Goal: Task Accomplishment & Management: Use online tool/utility

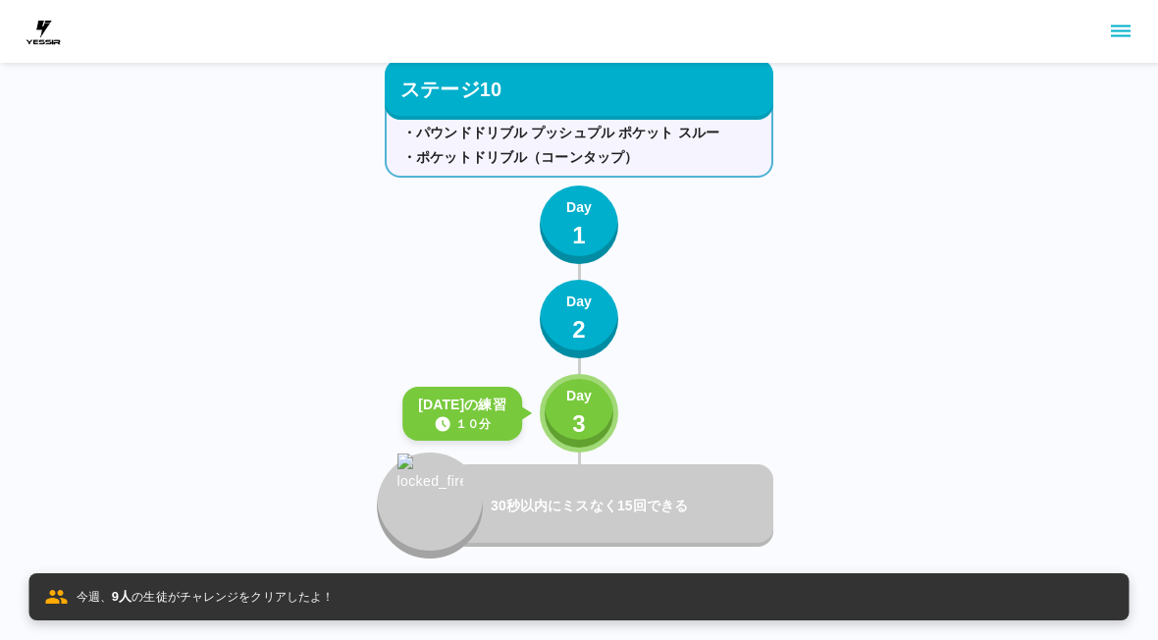
scroll to position [13715, 0]
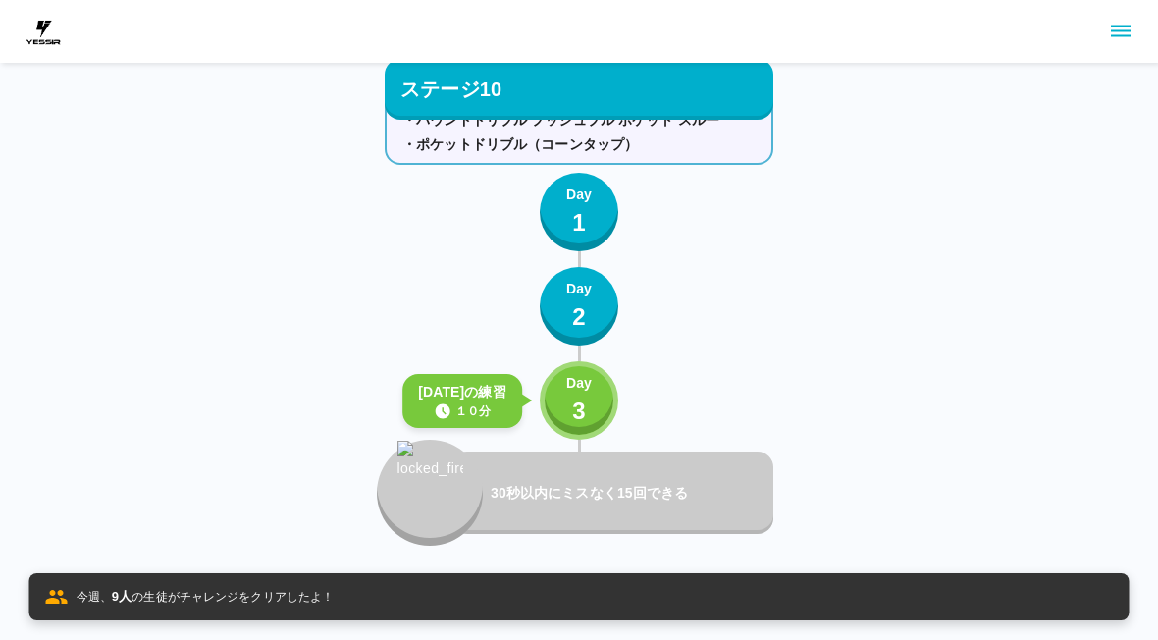
click at [628, 398] on div "練習メニュー ・パウンドドリブル プッシュプル ポケット スルー ・ポケットドリブル（コーンタップ） Day 1 Day 2 [DATE]の練習 １０分 Da…" at bounding box center [579, 309] width 389 height 474
click at [595, 398] on button "Day 3" at bounding box center [579, 400] width 79 height 79
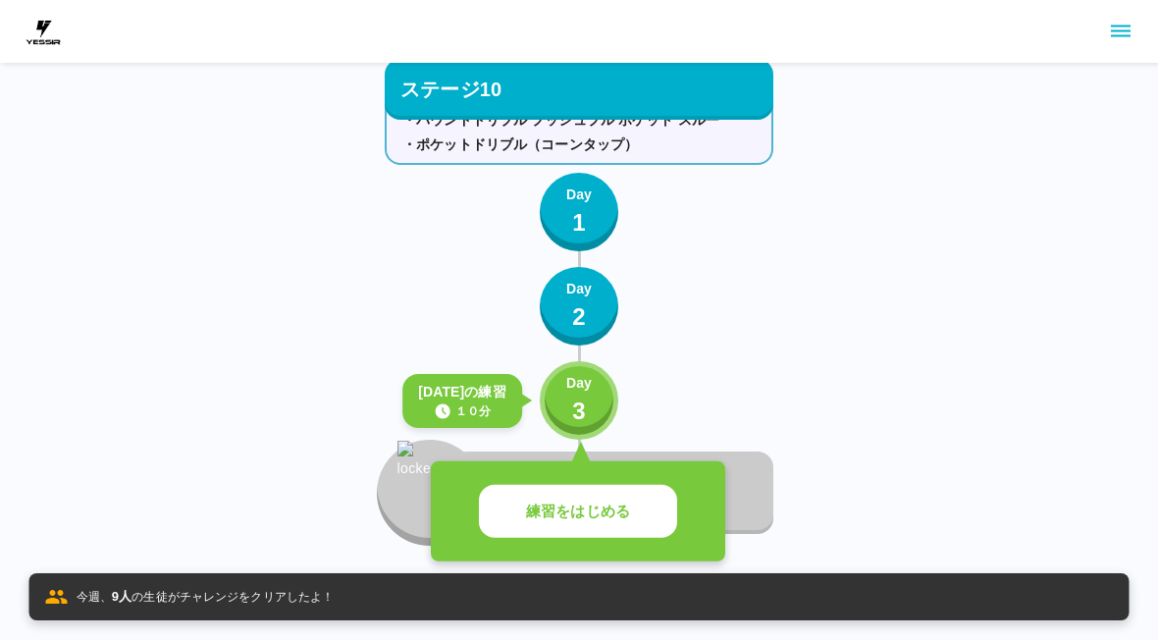
click at [596, 512] on p "練習をはじめる" at bounding box center [578, 511] width 104 height 23
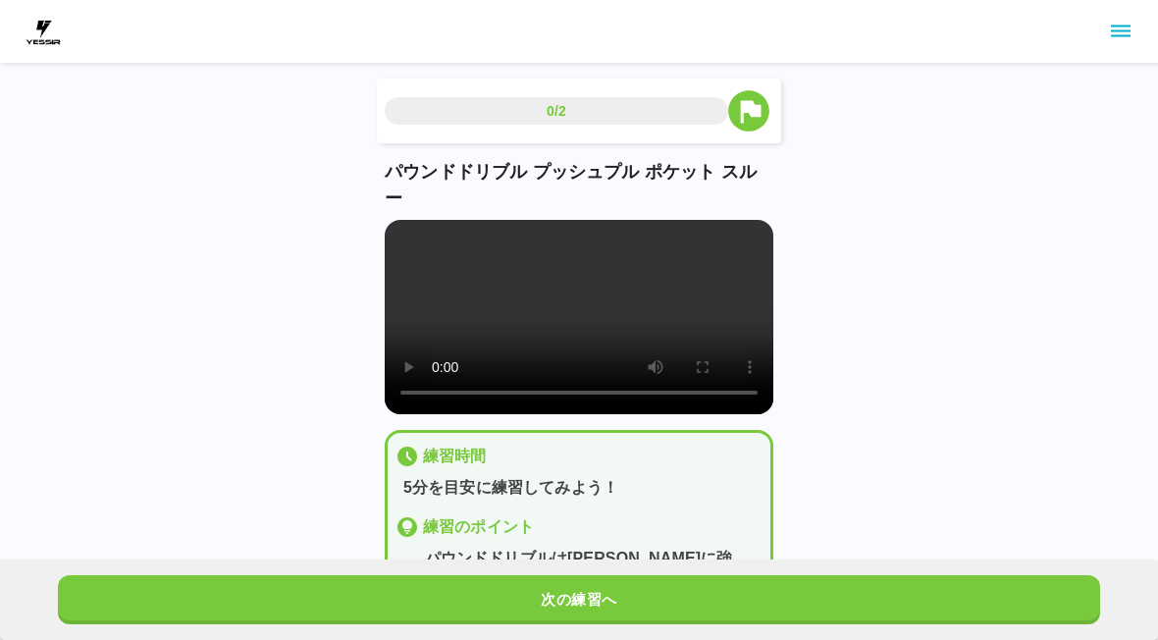
click at [583, 581] on button "次の練習へ" at bounding box center [579, 599] width 1042 height 49
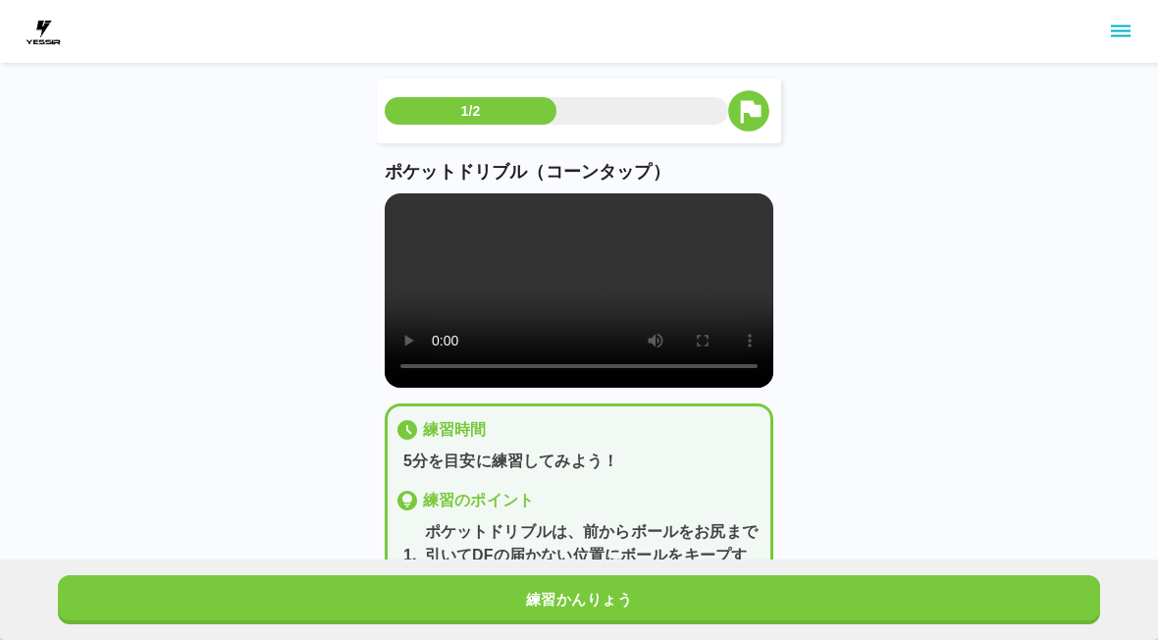
click at [583, 580] on button "練習かんりょう" at bounding box center [579, 599] width 1042 height 49
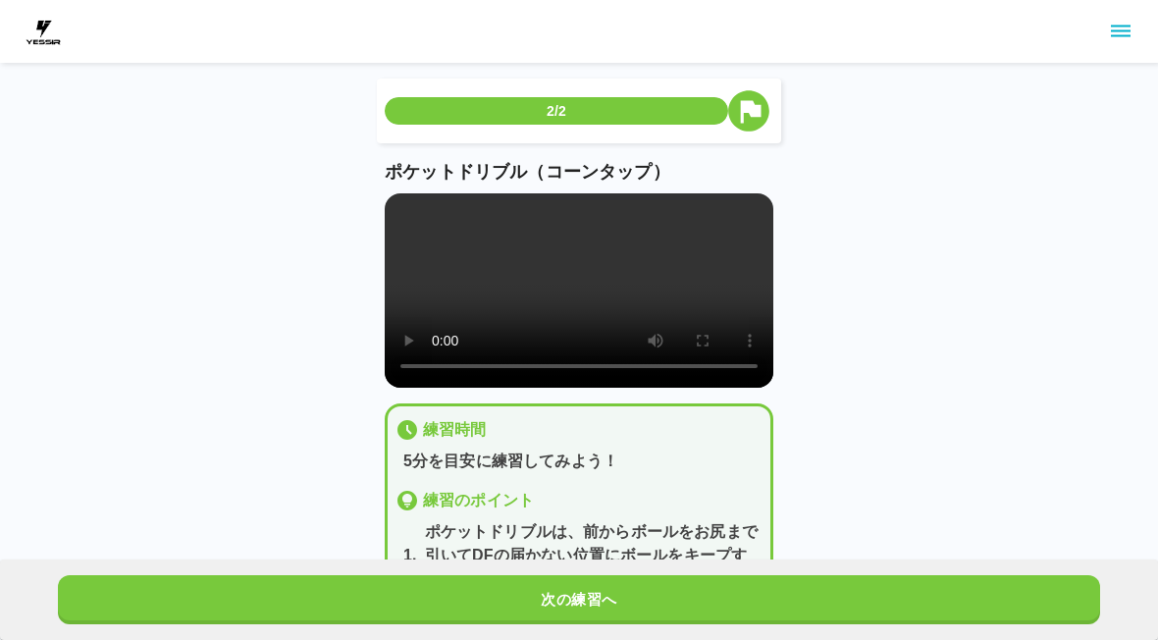
click at [574, 612] on button "次の練習へ" at bounding box center [579, 599] width 1042 height 49
click at [571, 621] on button "次の練習へ" at bounding box center [579, 599] width 1042 height 49
click at [574, 623] on button "次の練習へ" at bounding box center [579, 599] width 1042 height 49
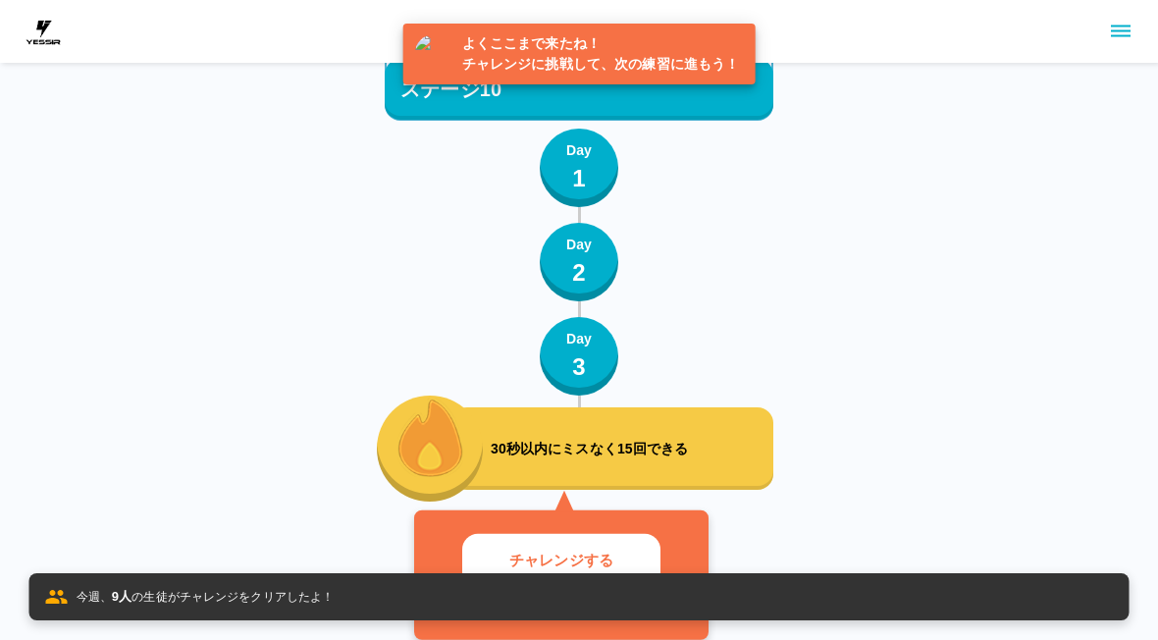
scroll to position [13758, 0]
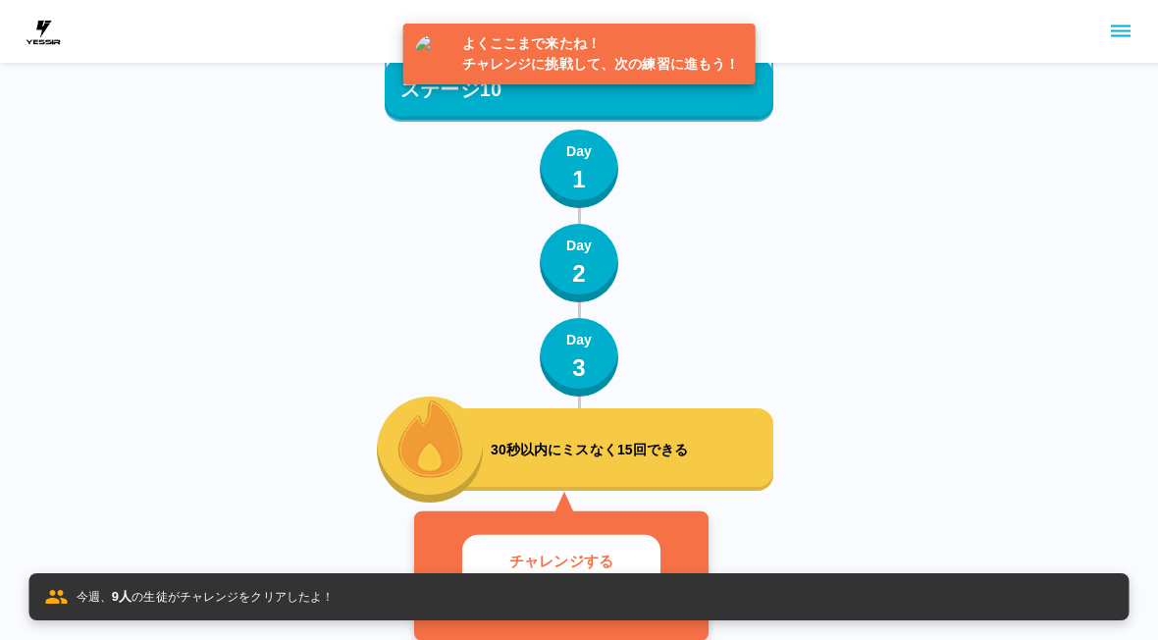
click at [605, 548] on button "チャレンジする" at bounding box center [561, 562] width 198 height 54
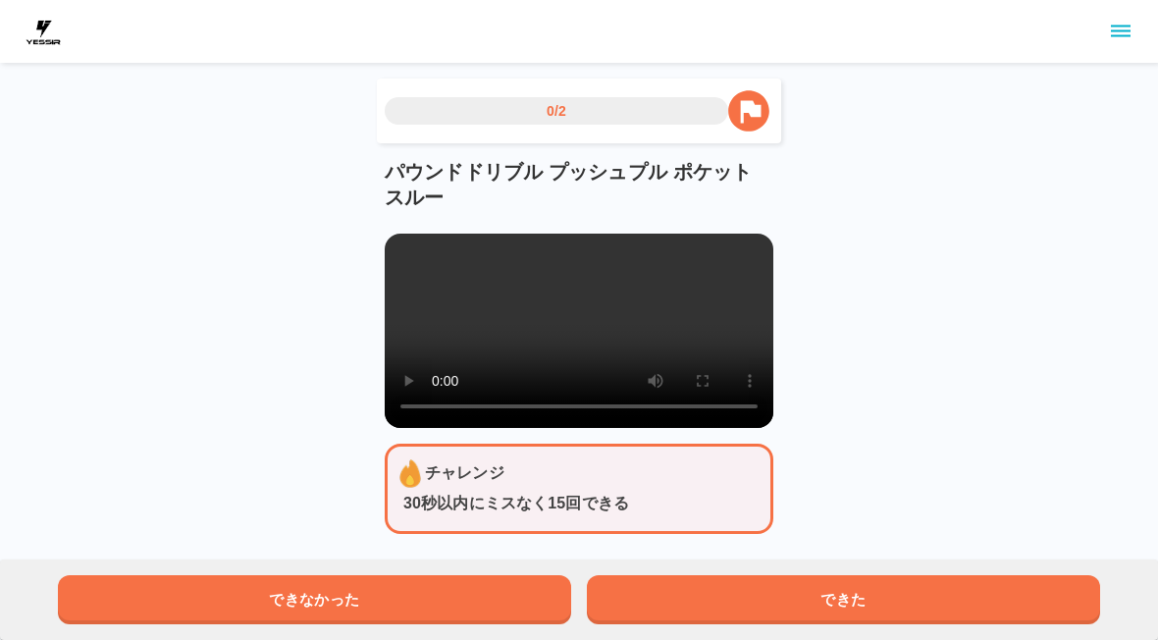
click at [647, 593] on button "できた" at bounding box center [843, 599] width 513 height 49
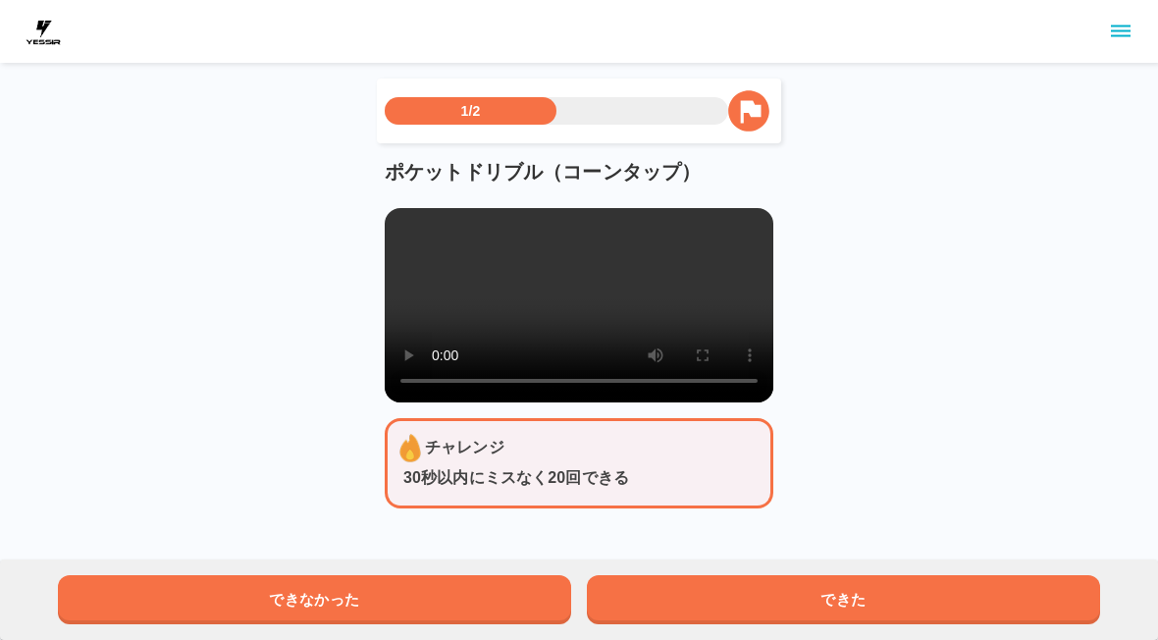
click at [653, 580] on button "できた" at bounding box center [843, 599] width 513 height 49
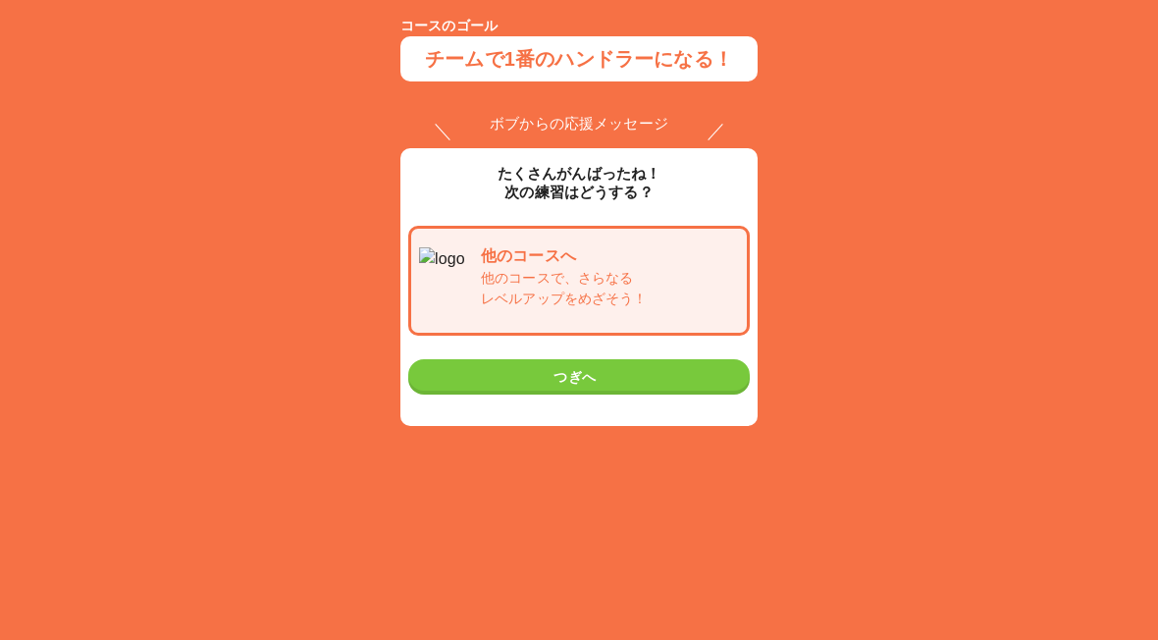
click at [622, 62] on p "チームで1番のハンドラーになる！" at bounding box center [579, 58] width 308 height 29
click at [852, 146] on div "コース のゴール チームで1番のハンドラーになる！ ボブからの応援メッセージ たくさんがんばったね！ 次の練習はどうする？ 他のコースへ 他のコースで、さらな…" at bounding box center [579, 260] width 1158 height 489
click at [832, 405] on div "コース のゴール チームで1番のハンドラーになる！ ボブからの応援メッセージ たくさんがんばったね！ 次の練習はどうする？ 他のコースへ 他のコースで、さらな…" at bounding box center [579, 260] width 1158 height 489
click at [738, 385] on button "つぎへ" at bounding box center [578, 377] width 341 height 36
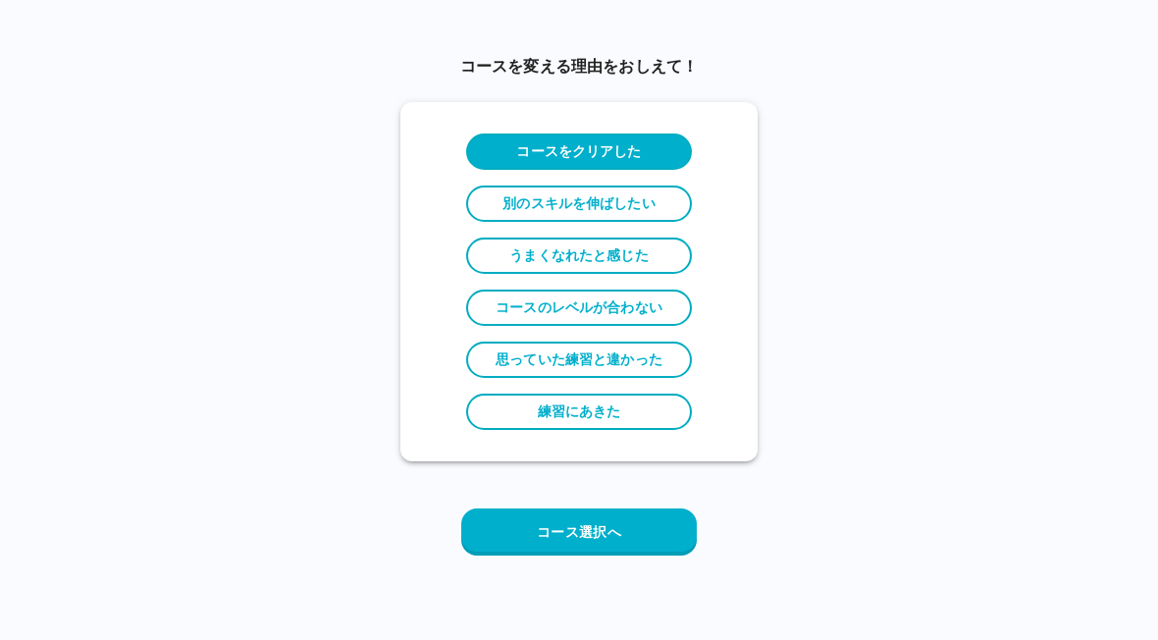
click at [842, 374] on div "コースを変える理由をおしえて！ コースをクリアした 別のスキルを伸ばしたい うまくなれたと感じた コースのレベルが合わない 思っていた練習と違かった 練習にあ…" at bounding box center [579, 313] width 1158 height 579
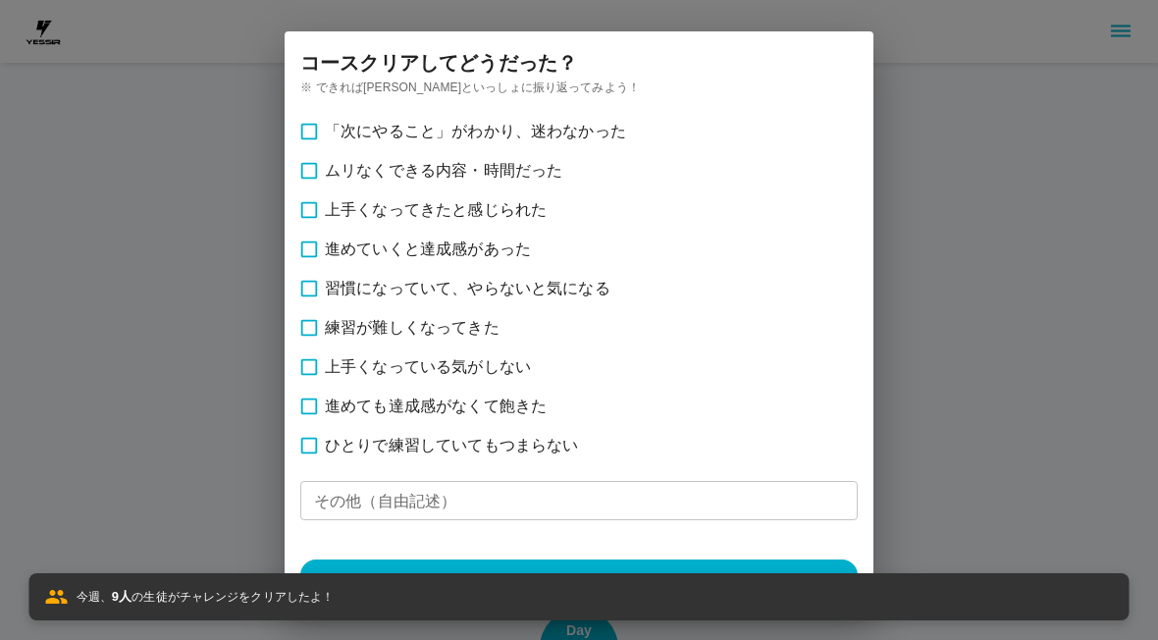
scroll to position [13771, 0]
click at [1152, 20] on div "コース クリアしてどうだった？ ※ できれば[PERSON_NAME]といっしょに振り返ってみよう！ 「次にやること」がわかり、迷わなかった ムリなくできる内…" at bounding box center [578, 320] width 1205 height 640
click at [28, 45] on div "コース クリアしてどうだった？ ※ できれば[PERSON_NAME]といっしょに振り返ってみよう！ 「次にやること」がわかり、迷わなかった ムリなくできる内…" at bounding box center [578, 320] width 1205 height 640
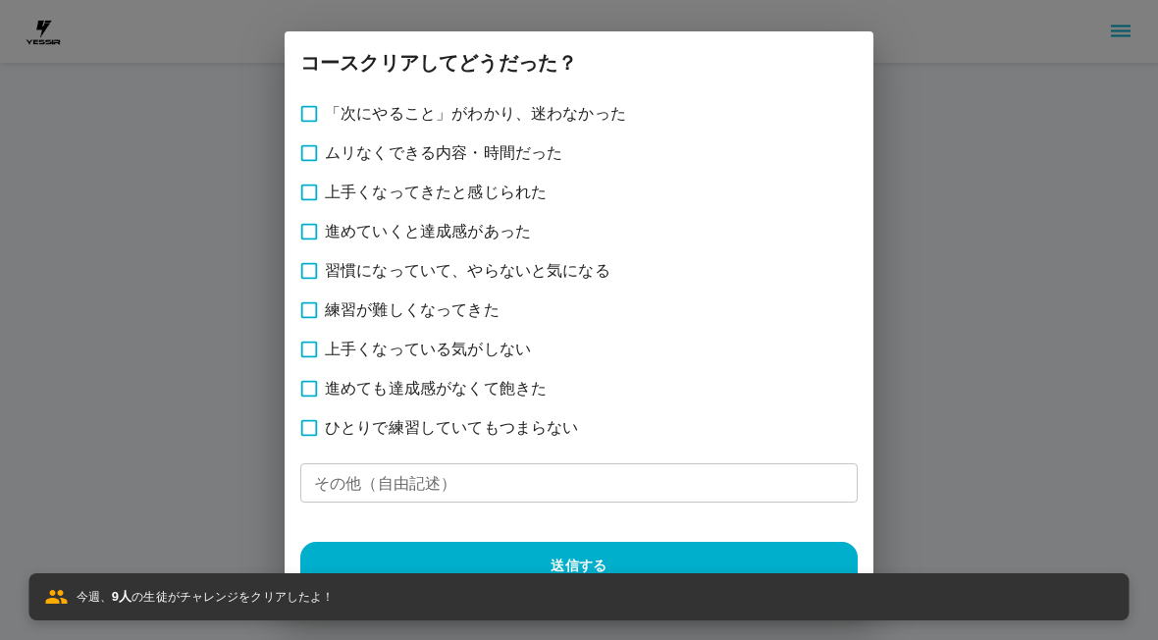
scroll to position [18, 0]
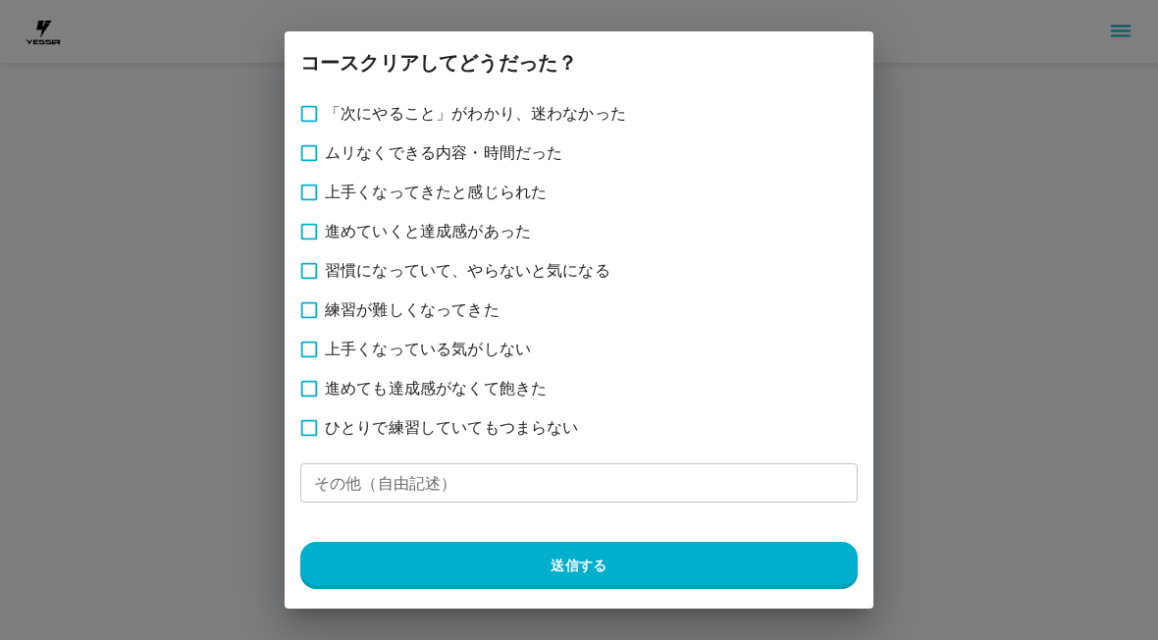
click at [628, 94] on label "「次にやること」がわかり、迷わなかった" at bounding box center [581, 113] width 584 height 39
click at [508, 391] on span "進めても達成感がなくて飽きた" at bounding box center [436, 389] width 222 height 24
click at [363, 566] on button "送信する" at bounding box center [578, 565] width 557 height 47
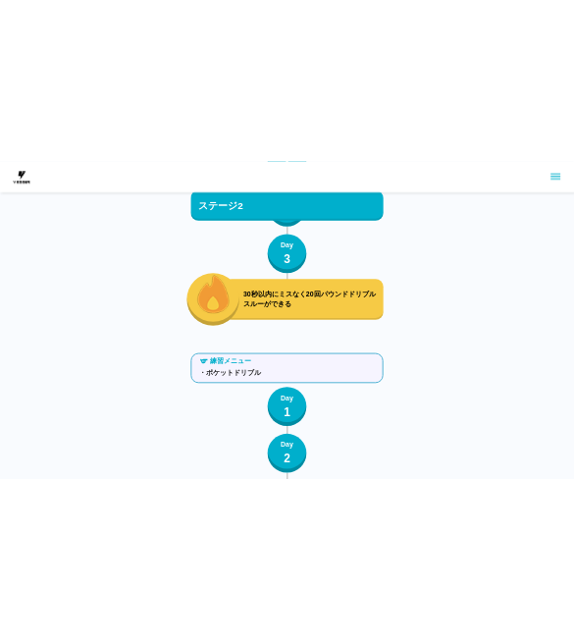
scroll to position [2483, 0]
